Goal: Complete application form

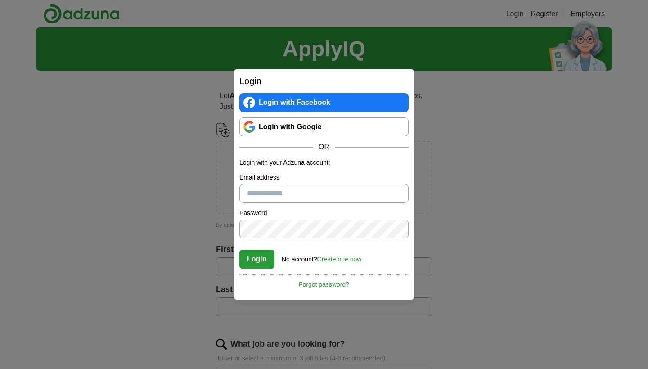
click at [300, 129] on link "Login with Google" at bounding box center [323, 126] width 169 height 19
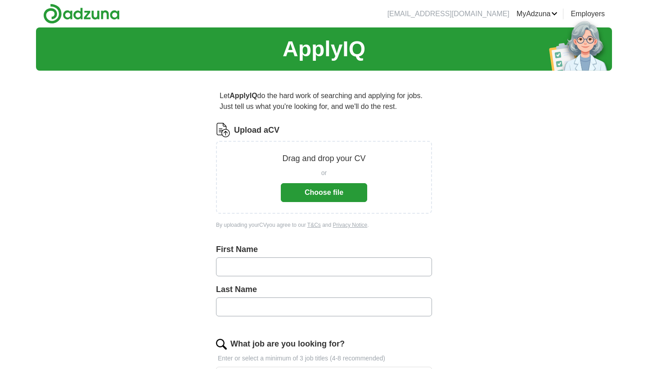
click at [347, 196] on button "Choose file" at bounding box center [324, 192] width 86 height 19
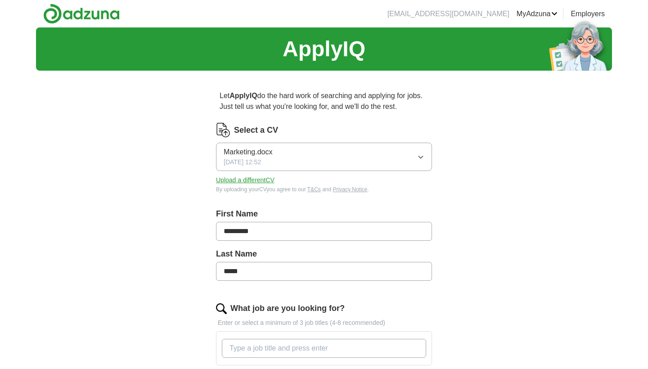
type input "*********"
type input "*****"
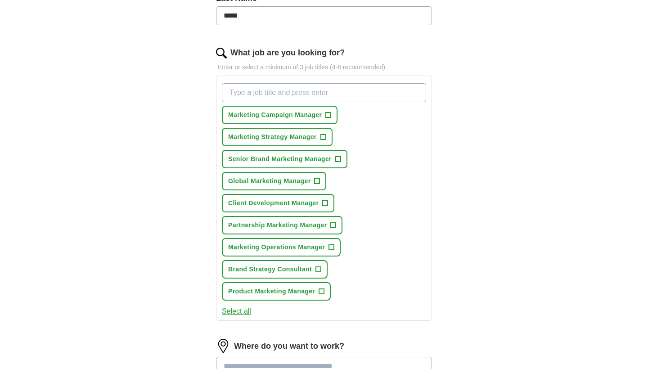
scroll to position [257, 0]
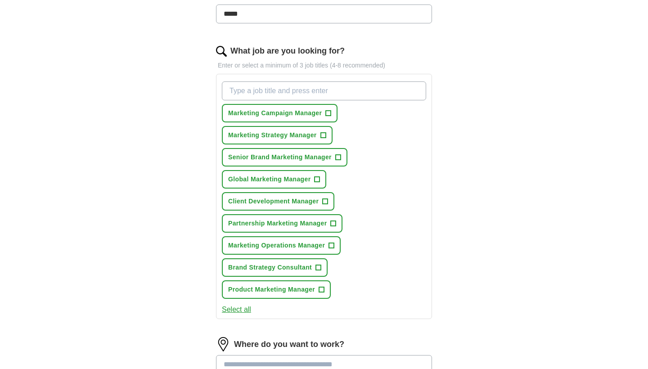
click at [329, 113] on span "+" at bounding box center [328, 113] width 5 height 7
click at [326, 137] on span "+" at bounding box center [322, 135] width 5 height 7
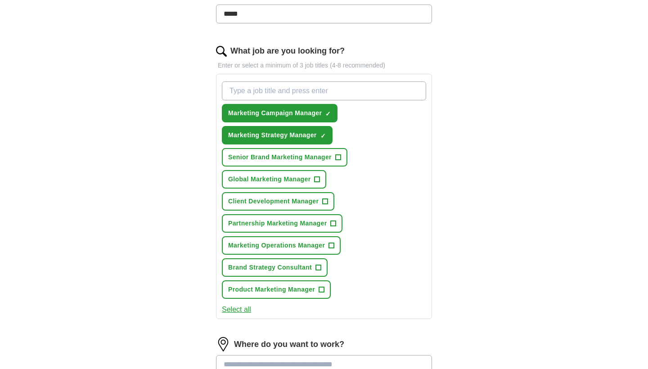
click at [339, 156] on span "+" at bounding box center [337, 157] width 5 height 7
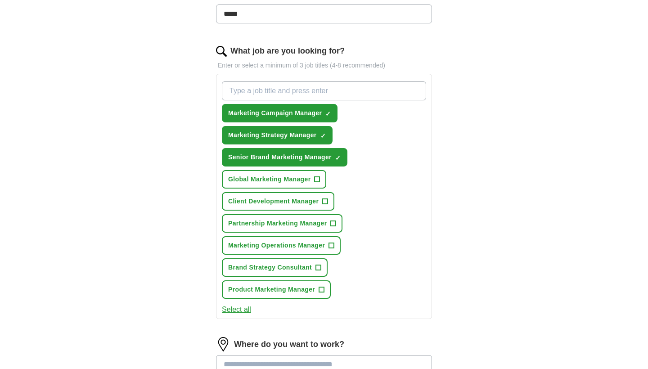
click at [319, 180] on span "+" at bounding box center [317, 179] width 5 height 7
click at [334, 247] on span "+" at bounding box center [331, 245] width 5 height 7
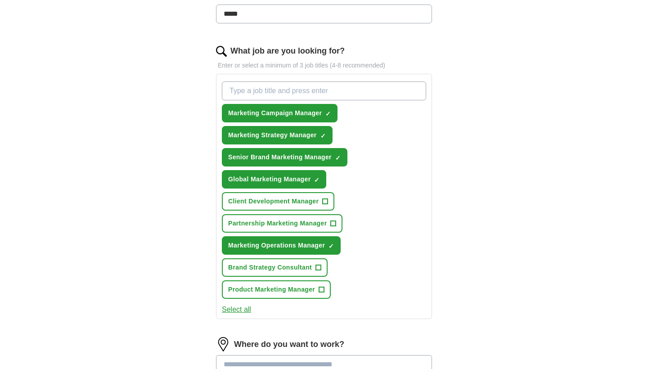
click at [323, 291] on span "+" at bounding box center [321, 289] width 5 height 7
click at [319, 266] on span "+" at bounding box center [318, 267] width 5 height 7
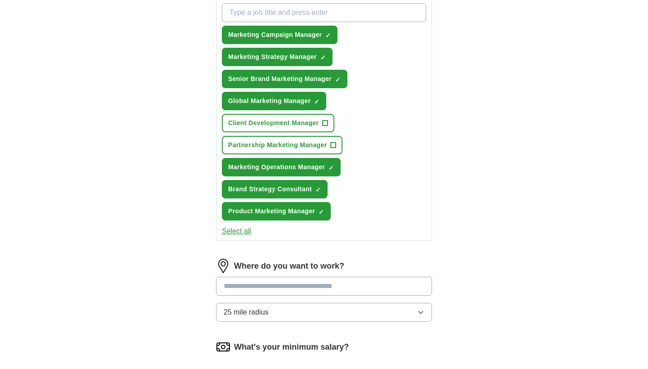
scroll to position [369, 0]
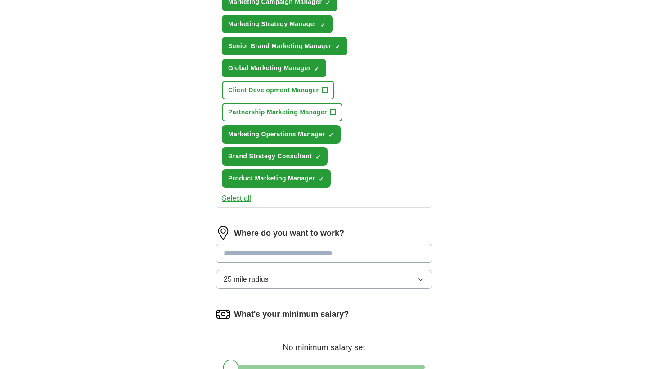
click at [304, 249] on input at bounding box center [324, 253] width 216 height 19
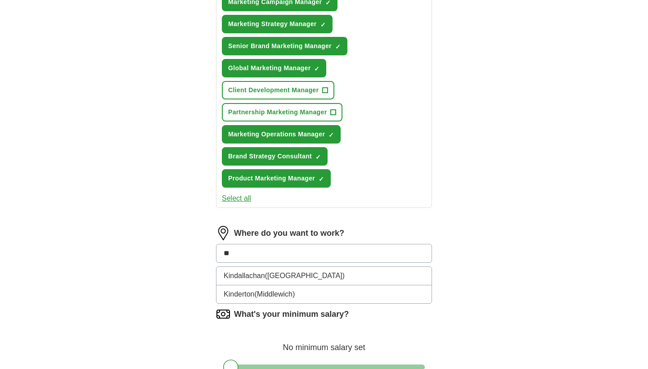
type input "*"
type input "****"
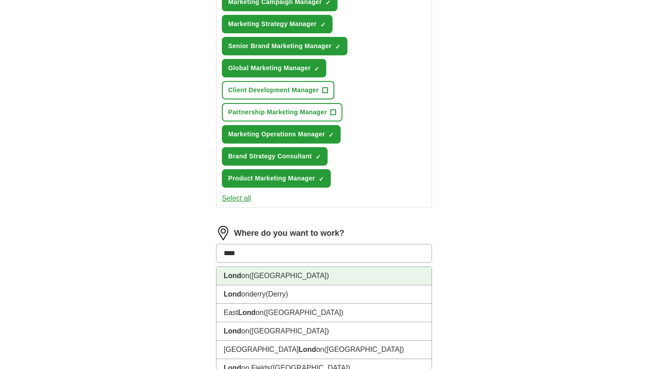
click at [283, 277] on li "Lond on ([GEOGRAPHIC_DATA])" at bounding box center [323, 276] width 215 height 18
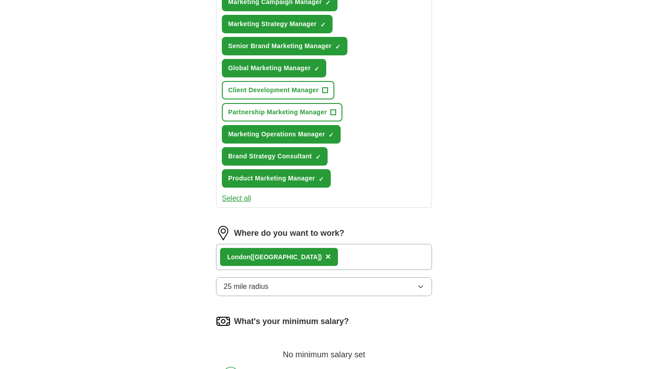
click at [327, 288] on button "25 mile radius" at bounding box center [324, 286] width 216 height 19
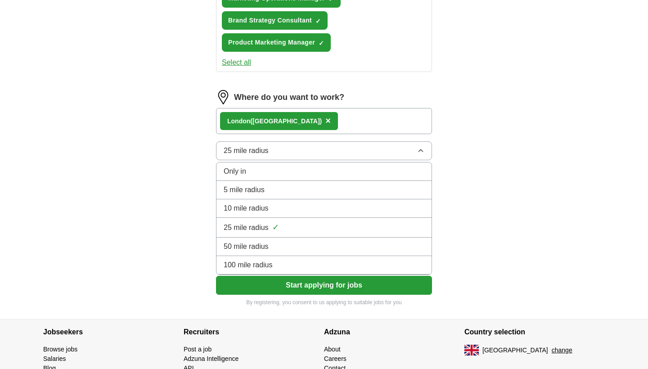
scroll to position [523, 0]
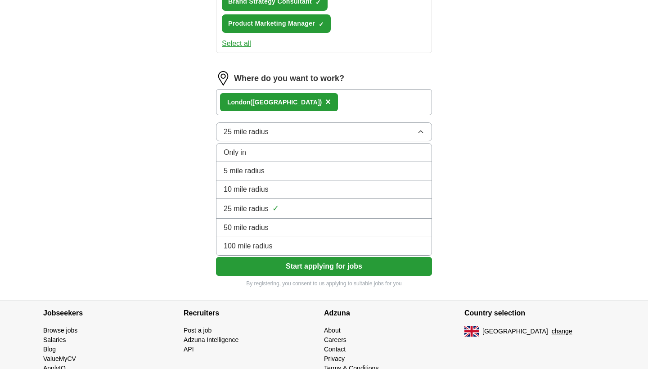
click at [279, 251] on div "100 mile radius" at bounding box center [324, 246] width 201 height 11
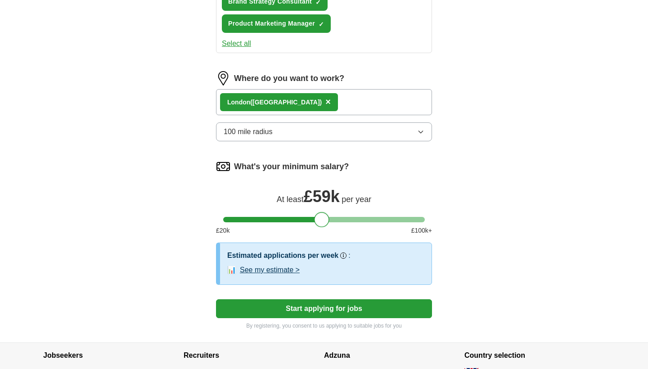
drag, startPoint x: 233, startPoint y: 222, endPoint x: 324, endPoint y: 216, distance: 91.1
click at [324, 216] on div at bounding box center [321, 219] width 15 height 15
click at [327, 216] on div at bounding box center [323, 219] width 15 height 15
click at [305, 307] on button "Start applying for jobs" at bounding box center [324, 308] width 216 height 19
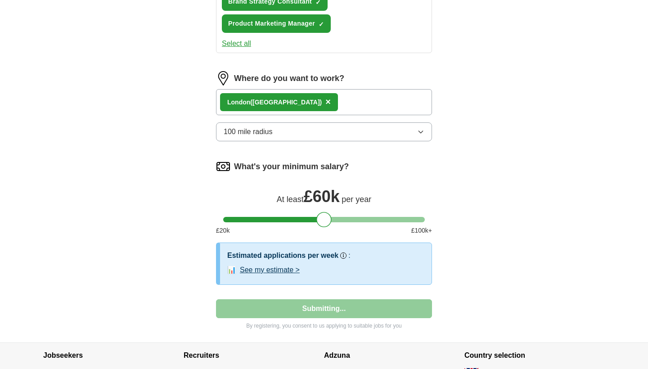
select select "**"
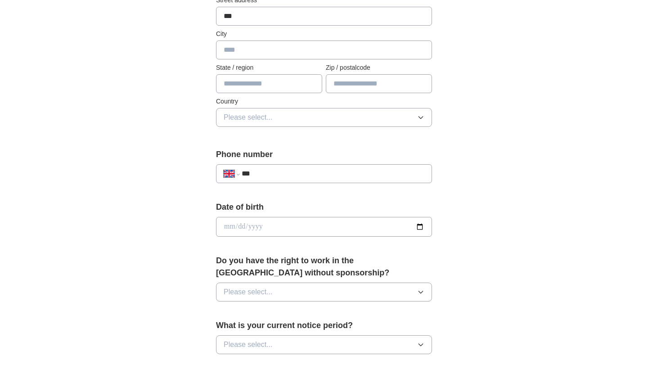
scroll to position [237, 0]
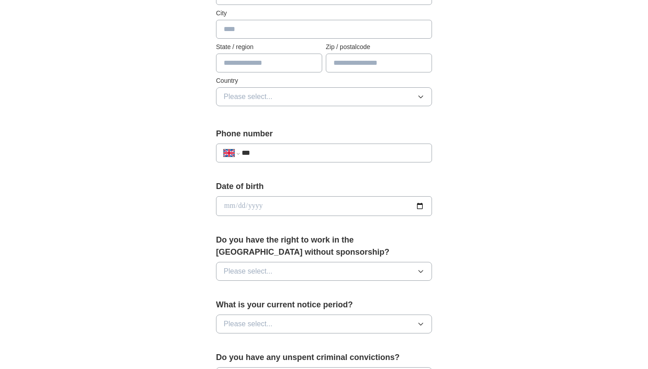
type input "***"
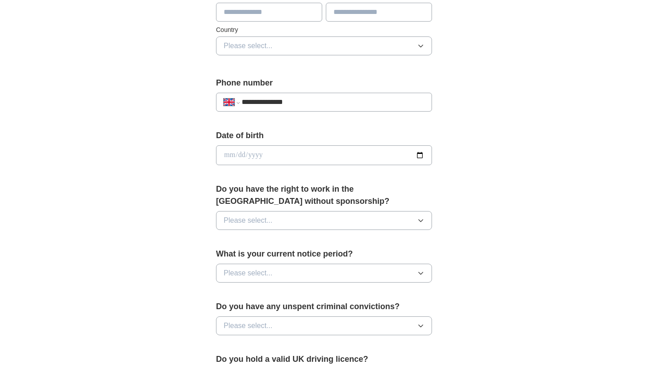
scroll to position [313, 0]
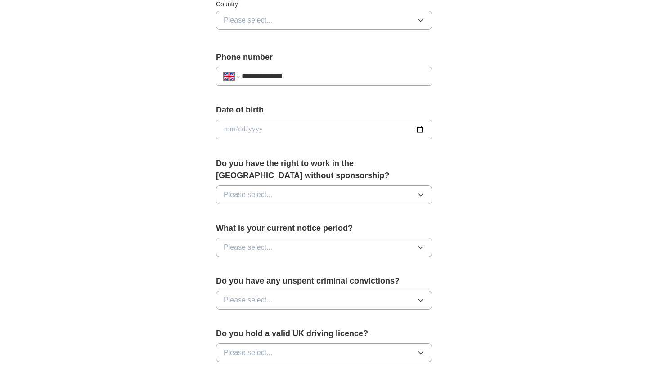
type input "**********"
click at [225, 128] on input "date" at bounding box center [324, 130] width 216 height 20
type input "**********"
click at [303, 201] on button "Please select..." at bounding box center [324, 194] width 216 height 19
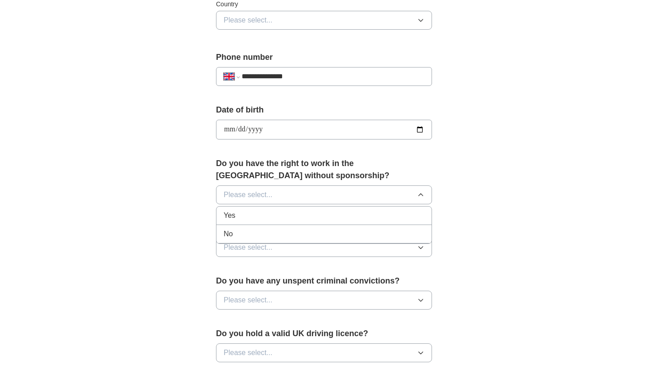
click at [286, 221] on div "Yes" at bounding box center [324, 215] width 201 height 11
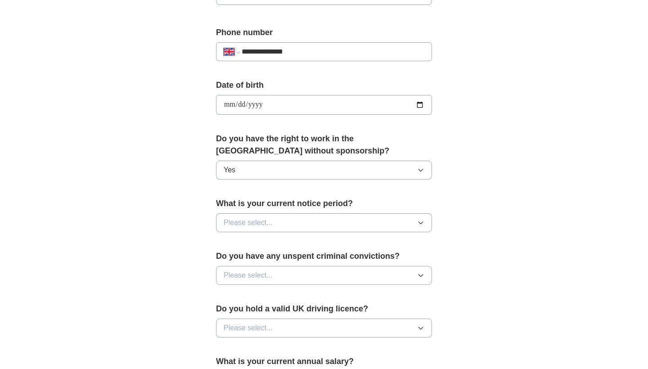
scroll to position [338, 0]
click at [279, 225] on button "Please select..." at bounding box center [324, 222] width 216 height 19
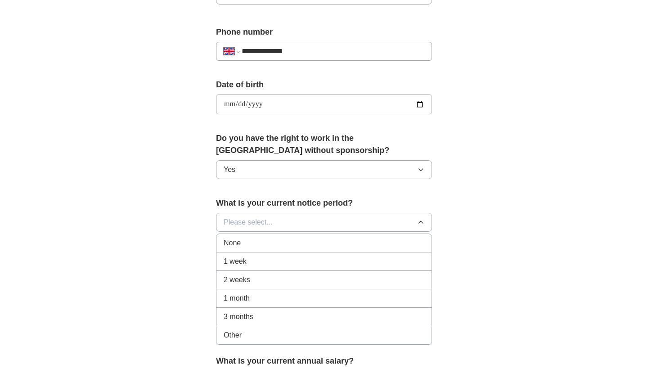
click at [257, 245] on div "None" at bounding box center [324, 243] width 201 height 11
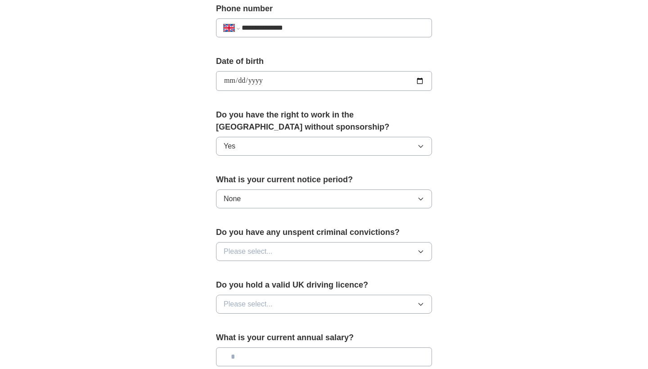
scroll to position [369, 0]
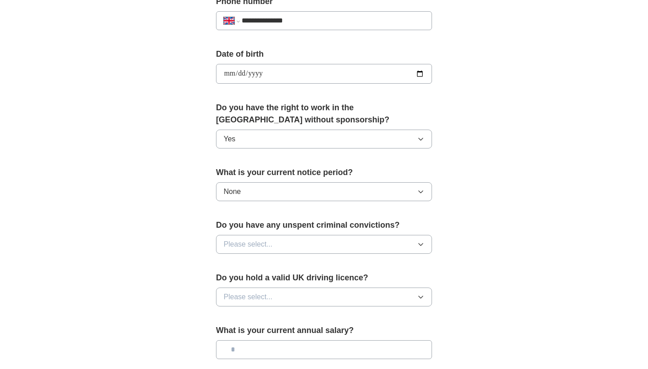
click at [261, 248] on span "Please select..." at bounding box center [248, 244] width 49 height 11
click at [247, 283] on div "No" at bounding box center [324, 283] width 201 height 11
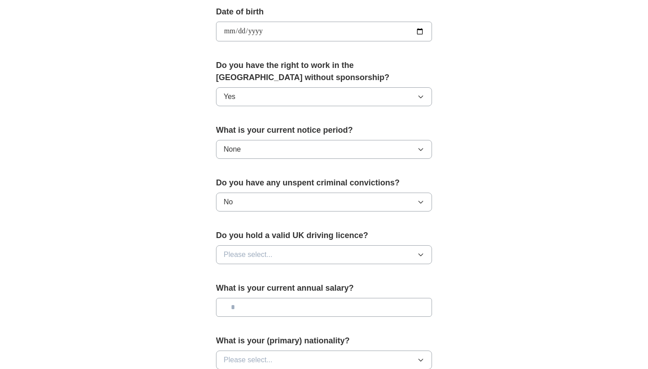
scroll to position [434, 0]
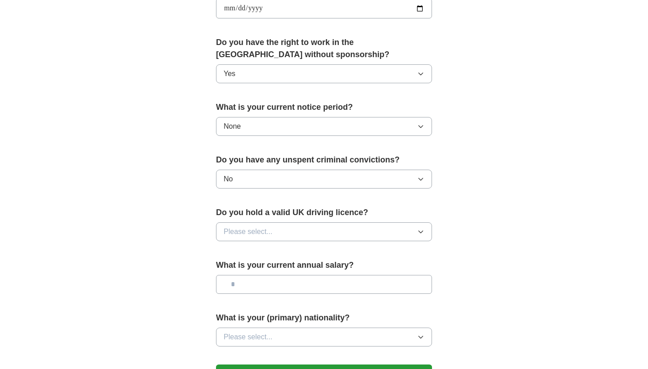
click at [263, 239] on button "Please select..." at bounding box center [324, 231] width 216 height 19
click at [255, 268] on div "No" at bounding box center [324, 271] width 201 height 11
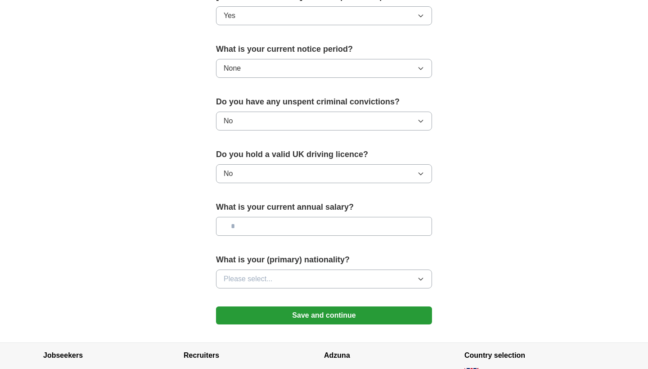
scroll to position [495, 0]
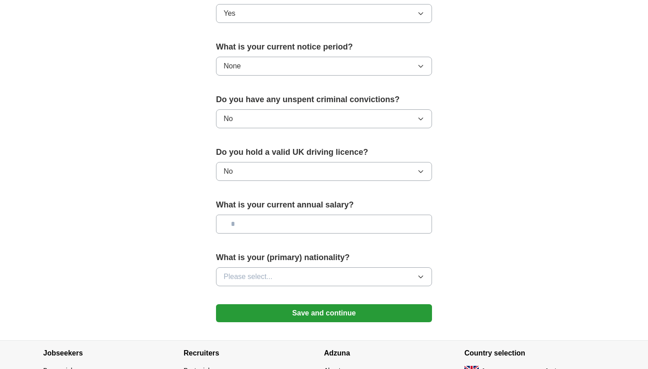
click at [270, 225] on input "text" at bounding box center [324, 224] width 216 height 19
click at [267, 231] on input "text" at bounding box center [324, 224] width 216 height 19
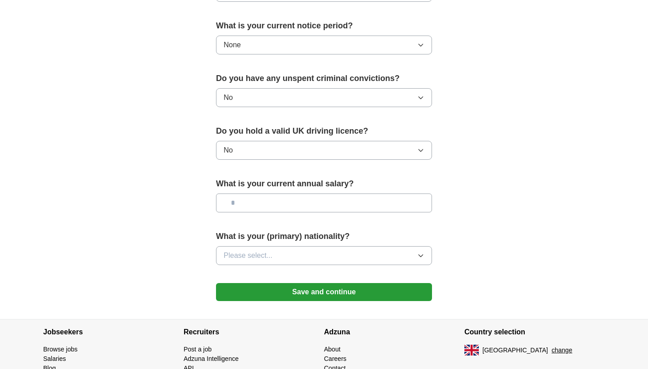
scroll to position [523, 0]
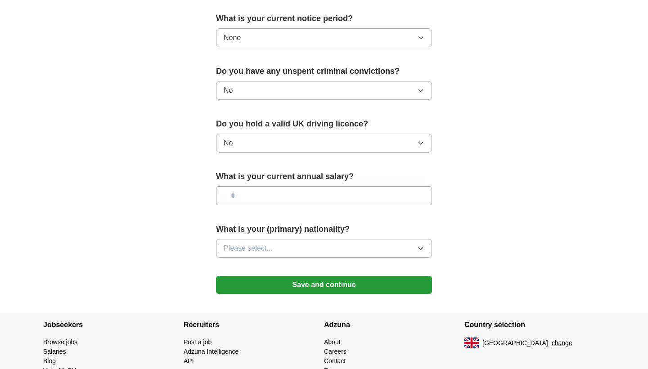
click at [277, 243] on button "Please select..." at bounding box center [324, 248] width 216 height 19
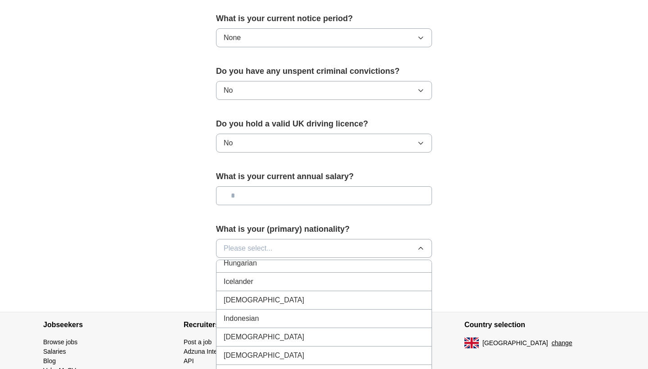
scroll to position [1452, 0]
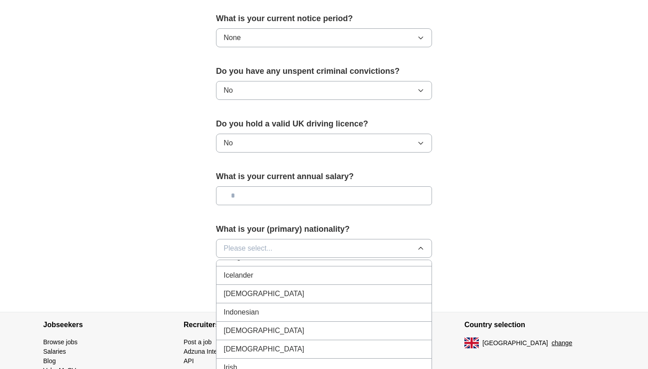
click at [249, 299] on div "[DEMOGRAPHIC_DATA]" at bounding box center [324, 293] width 201 height 11
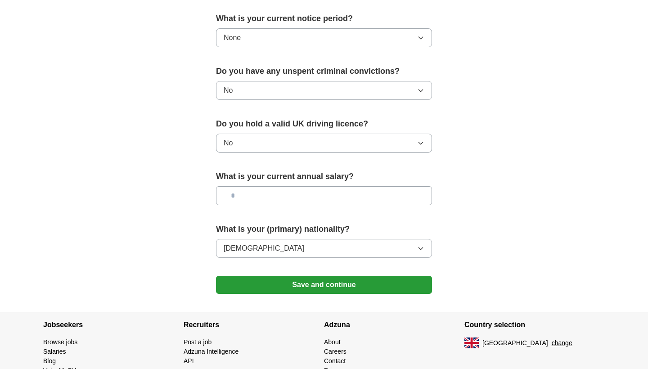
click at [301, 279] on button "Save and continue" at bounding box center [324, 285] width 216 height 18
